Goal: Information Seeking & Learning: Check status

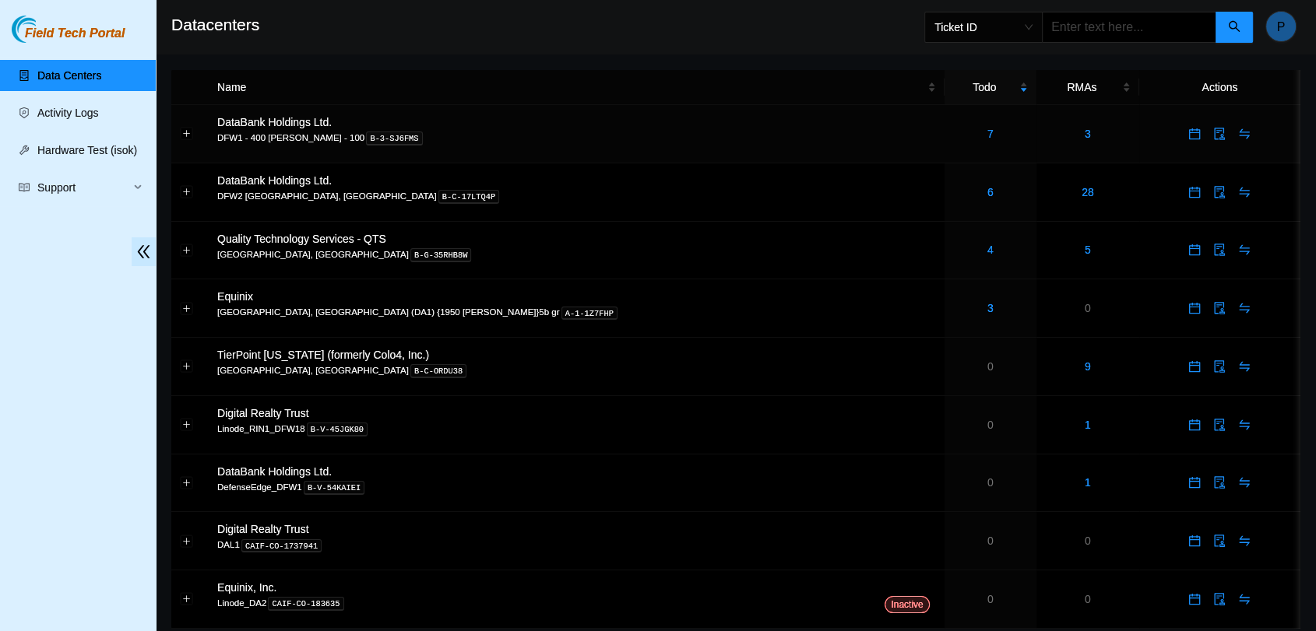
click at [944, 146] on td "7" at bounding box center [990, 134] width 92 height 58
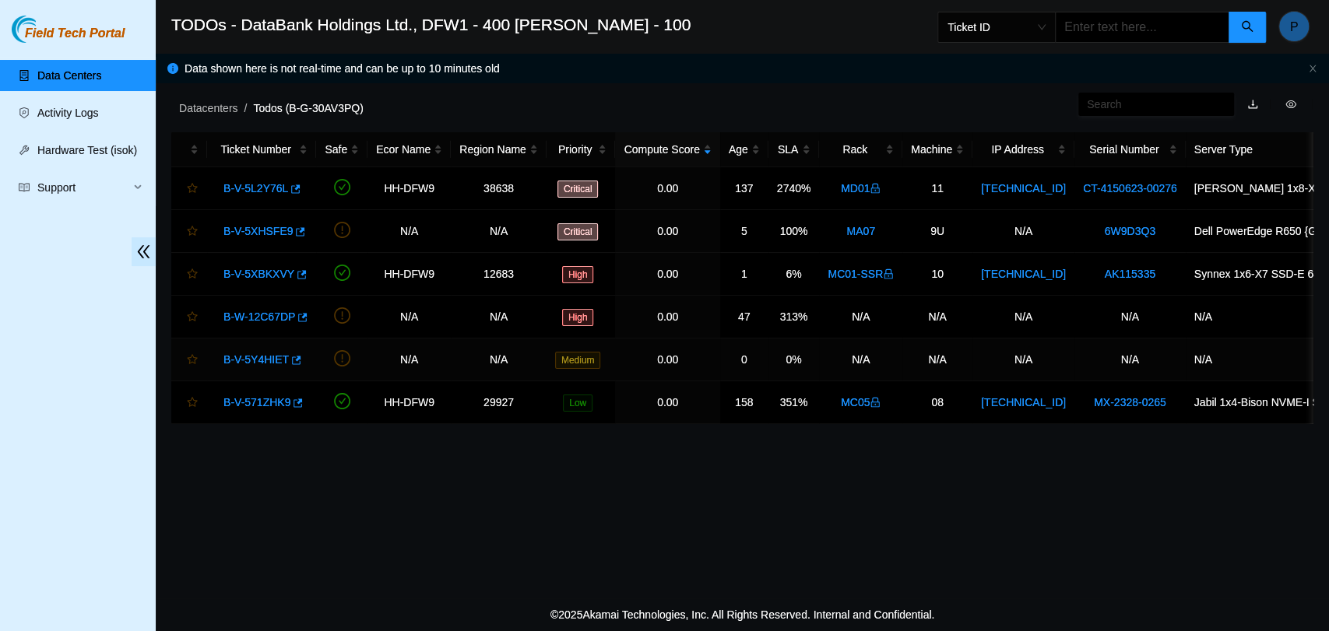
click at [255, 353] on link "B-V-5Y4HIET" at bounding box center [255, 359] width 65 height 12
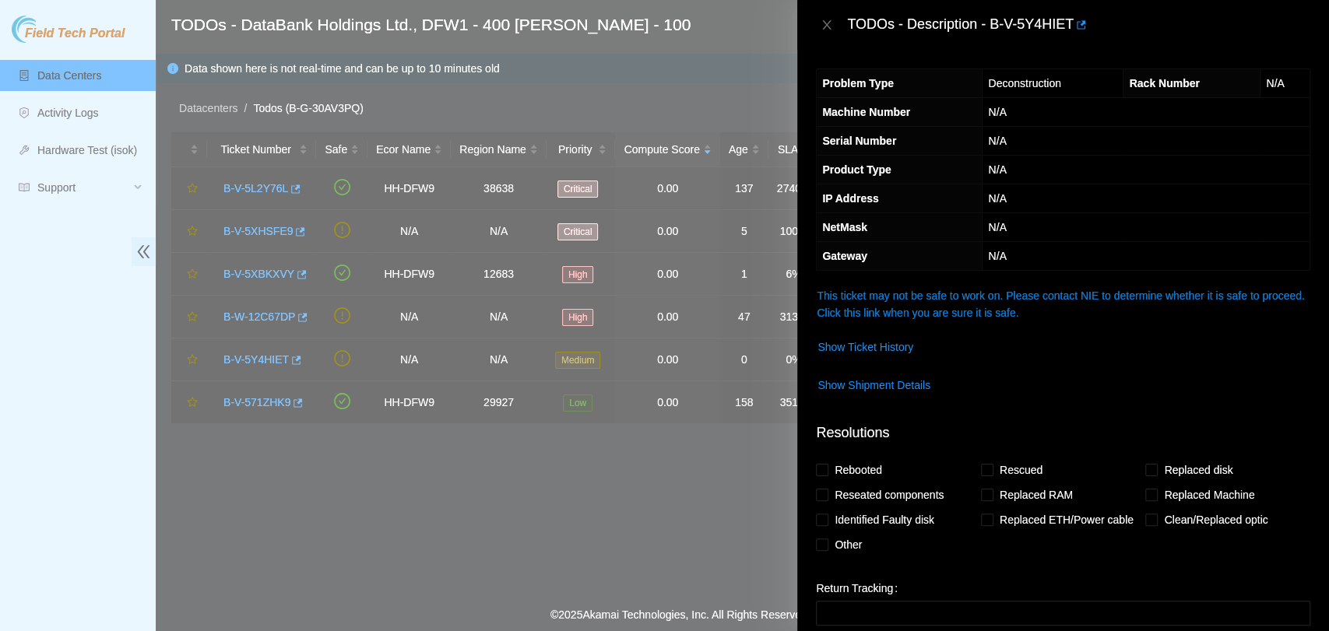
click at [922, 297] on link "This ticket may not be safe to work on. Please contact NIE to determine whether…" at bounding box center [1060, 305] width 487 height 30
